Goal: Information Seeking & Learning: Learn about a topic

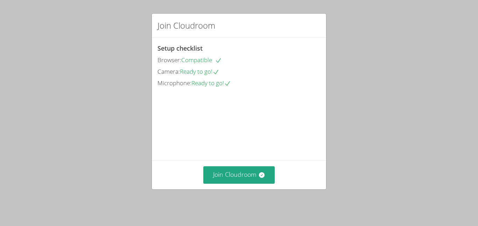
scroll to position [35, 0]
click at [252, 178] on button "Join Cloudroom" at bounding box center [239, 174] width 72 height 17
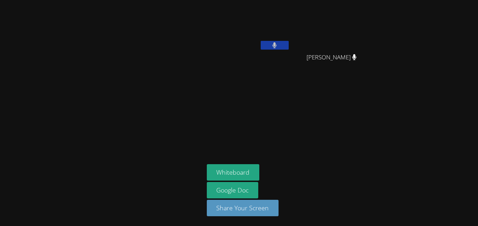
click at [272, 41] on button at bounding box center [275, 45] width 28 height 9
click at [276, 48] on button at bounding box center [275, 45] width 28 height 9
click at [265, 41] on button at bounding box center [275, 45] width 28 height 9
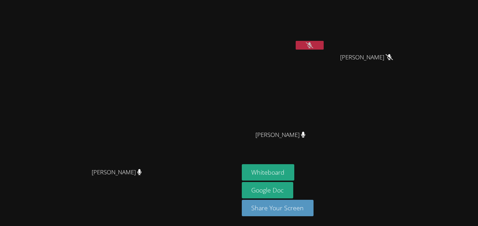
click at [313, 48] on icon at bounding box center [309, 45] width 7 height 6
click at [411, 152] on div "[PERSON_NAME]'[PERSON_NAME] [PERSON_NAME] [PERSON_NAME] [PERSON_NAME] [PERSON_N…" at bounding box center [326, 79] width 169 height 152
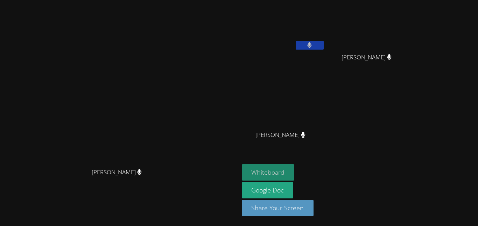
click at [294, 167] on button "Whiteboard" at bounding box center [268, 172] width 53 height 16
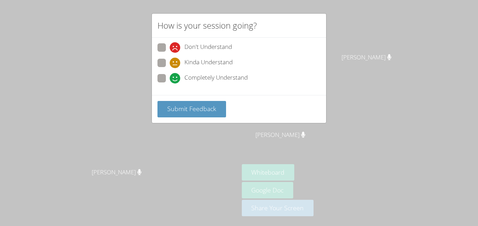
click at [236, 87] on div "Don't Understand Kinda Understand Completely Understand" at bounding box center [239, 66] width 174 height 57
click at [235, 74] on span "Completely Understand" at bounding box center [215, 78] width 63 height 10
click at [176, 74] on input "Completely Understand" at bounding box center [173, 77] width 6 height 6
radio input "true"
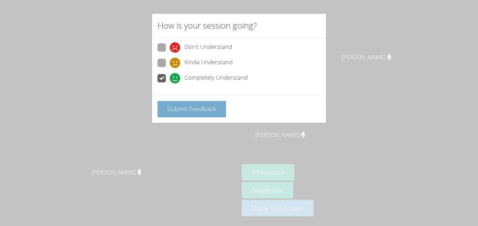
click at [205, 110] on span "Submit Feedback" at bounding box center [191, 109] width 49 height 8
